Goal: Transaction & Acquisition: Subscribe to service/newsletter

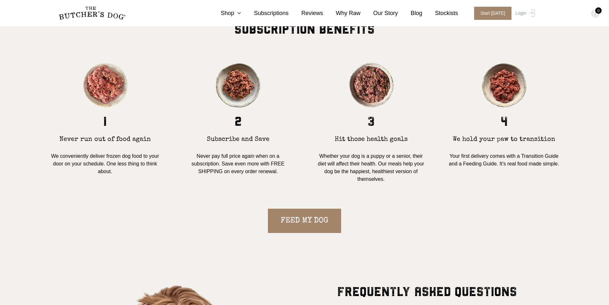
scroll to position [607, 0]
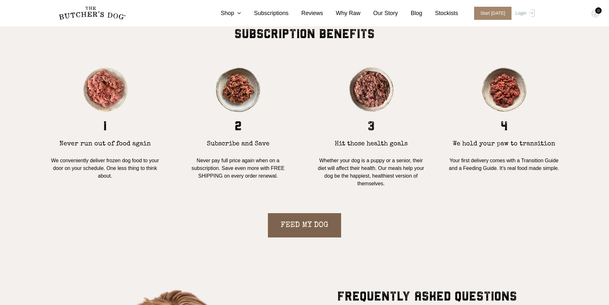
click at [312, 224] on link "FEED MY DOG" at bounding box center [304, 225] width 73 height 24
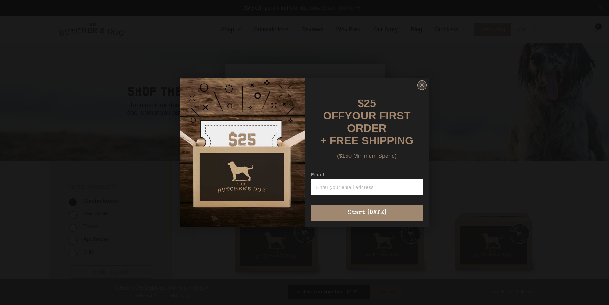
click at [420, 84] on circle "Close dialog" at bounding box center [421, 85] width 9 height 9
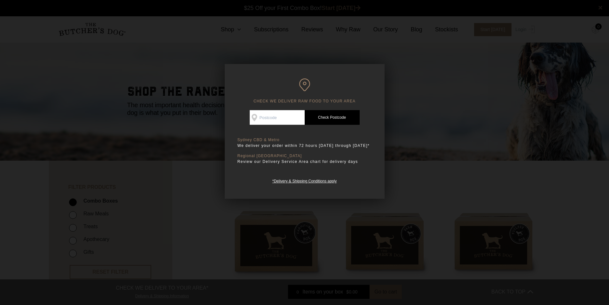
click at [261, 117] on input "Check Availability At" at bounding box center [277, 117] width 55 height 15
type input "4221"
click at [341, 116] on link "Check Postcode" at bounding box center [332, 117] width 55 height 15
